Goal: Use online tool/utility: Utilize a website feature to perform a specific function

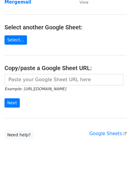
scroll to position [60, 0]
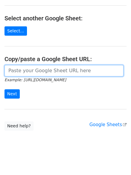
click at [37, 74] on input "url" at bounding box center [64, 70] width 119 height 11
click at [47, 71] on input "url" at bounding box center [64, 70] width 119 height 11
paste input "[URL][DOMAIN_NAME]"
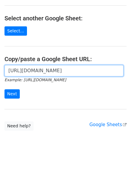
scroll to position [0, 179]
type input "https://docs.google.com/spreadsheets/d/1vEJSoRoB1DxXNKavJ2ZgReuq0xnfbg5lr7WiuOa…"
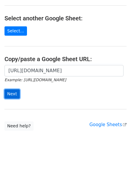
click at [12, 92] on input "Next" at bounding box center [12, 94] width 15 height 9
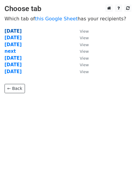
click at [15, 31] on strong "[DATE]" at bounding box center [13, 31] width 17 height 5
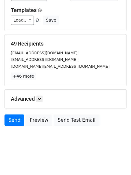
scroll to position [58, 0]
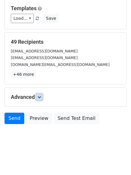
click at [41, 96] on icon at bounding box center [40, 98] width 4 height 4
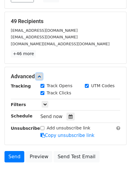
scroll to position [88, 0]
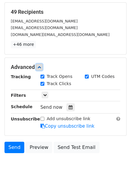
click at [40, 66] on icon at bounding box center [40, 67] width 4 height 4
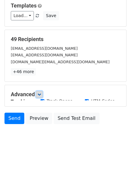
scroll to position [58, 0]
